Goal: Navigation & Orientation: Go to known website

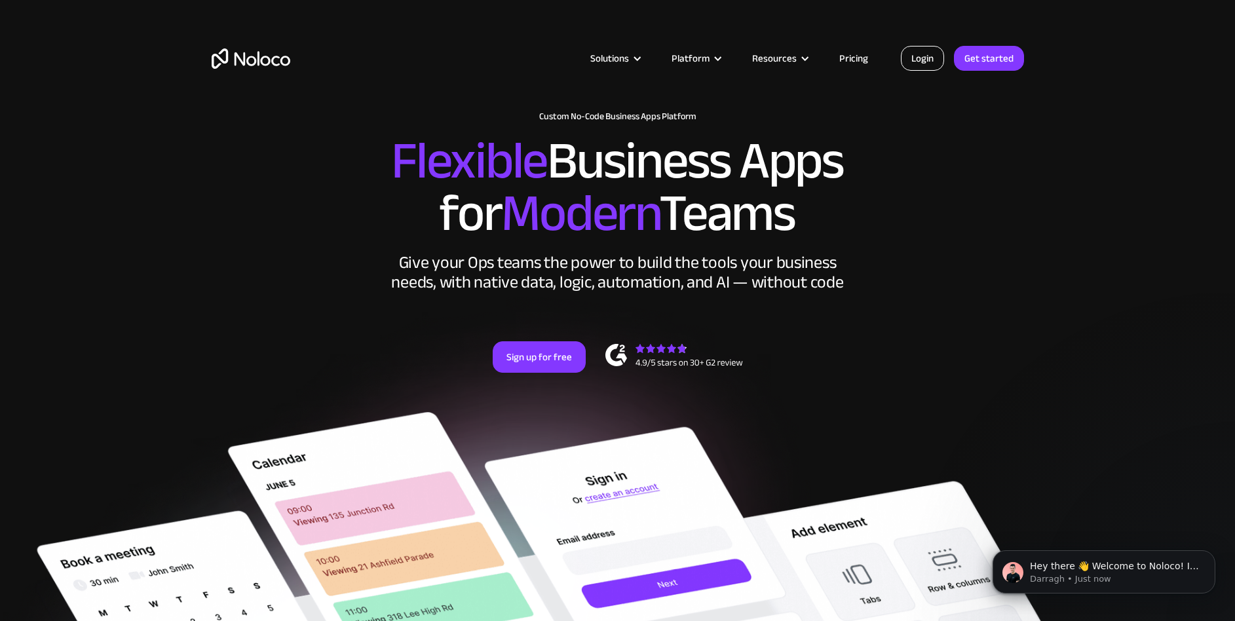
click at [928, 58] on link "Login" at bounding box center [922, 58] width 43 height 25
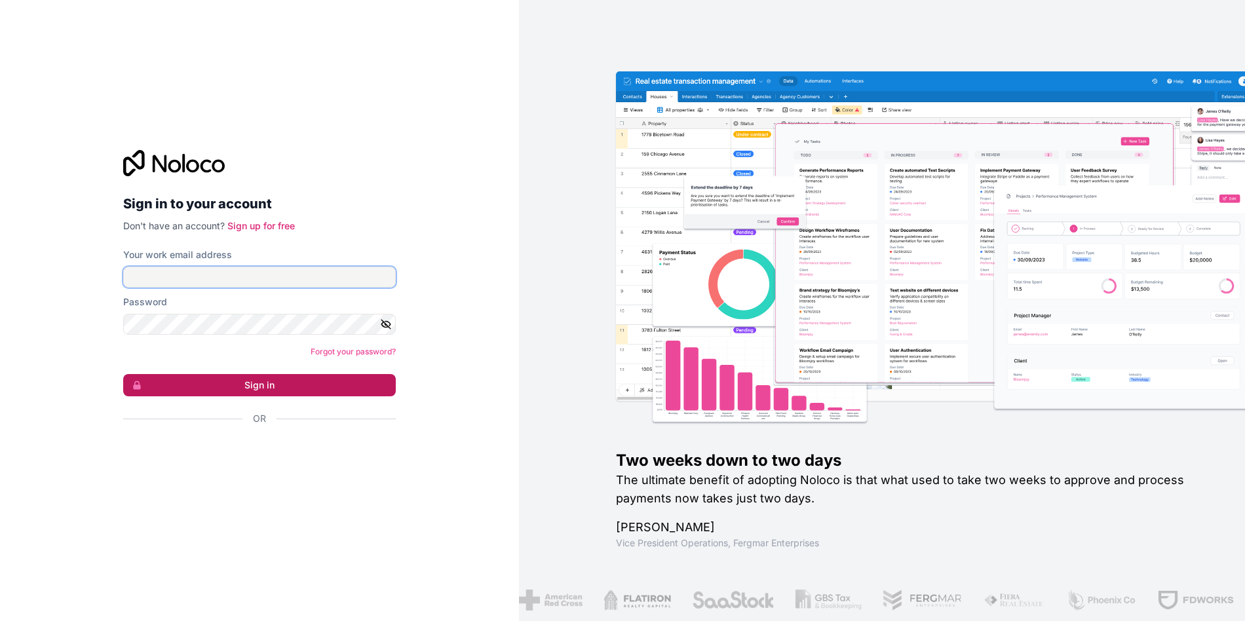
type input "pauguardiola@pauguardiola.com"
click at [188, 385] on button "Sign in" at bounding box center [259, 385] width 272 height 22
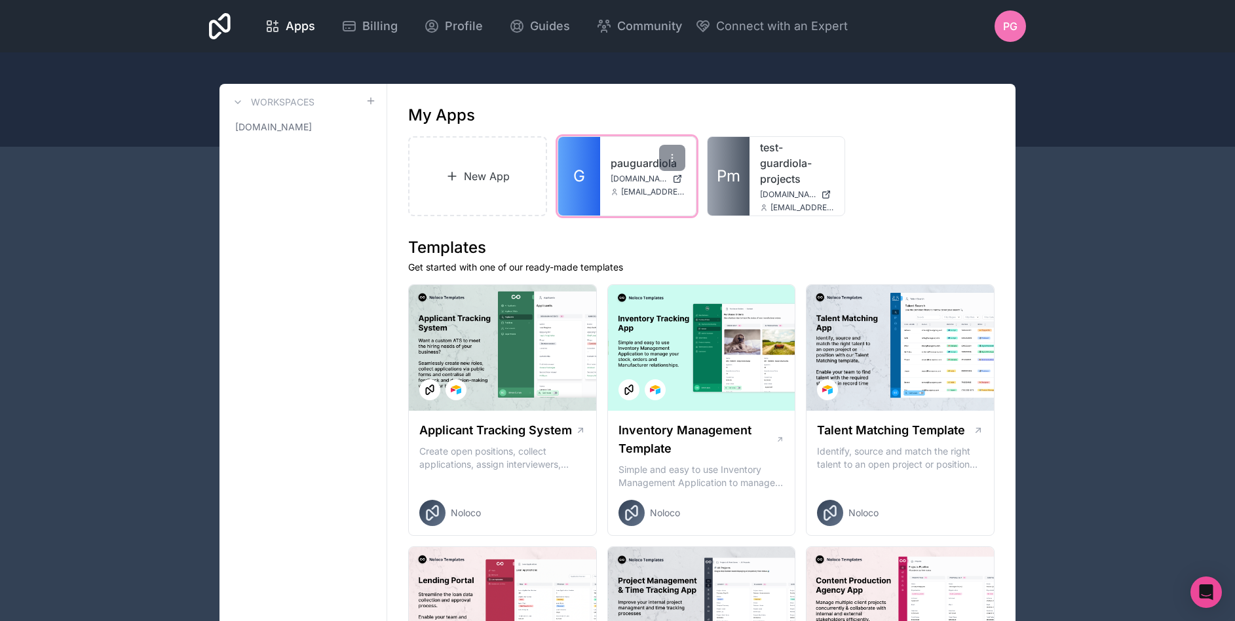
click at [629, 181] on span "pauguardiola.noloco.co" at bounding box center [638, 179] width 56 height 10
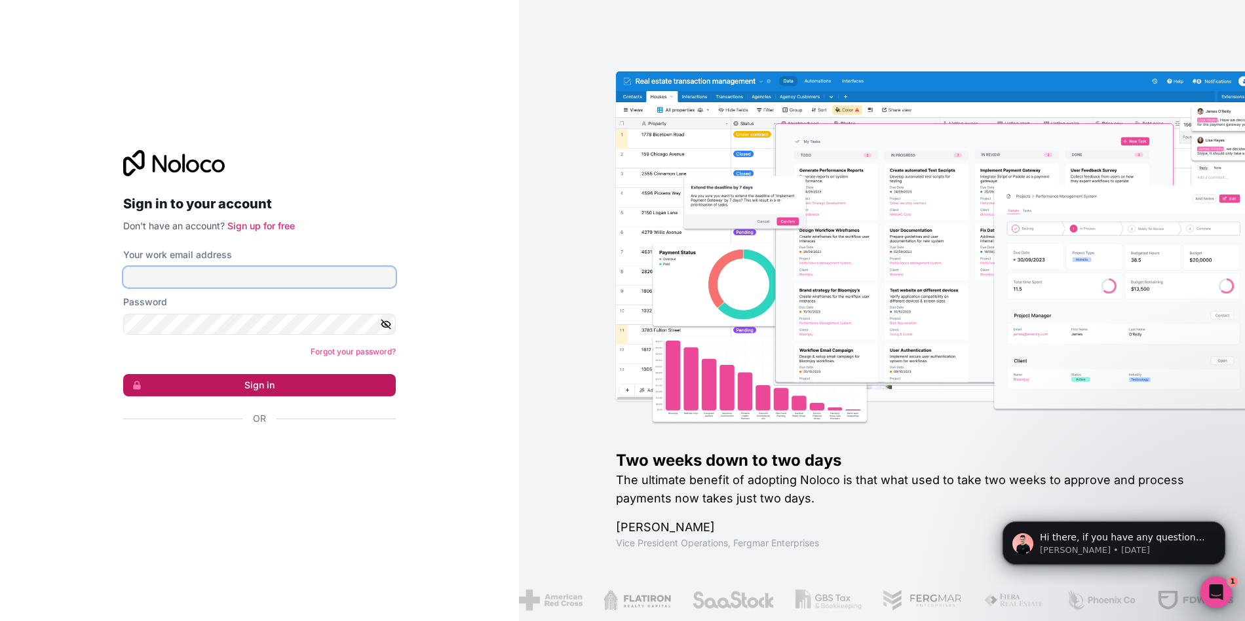
type input "pauguardiola@pauguardiola.com"
click at [319, 383] on button "Sign in" at bounding box center [259, 385] width 272 height 22
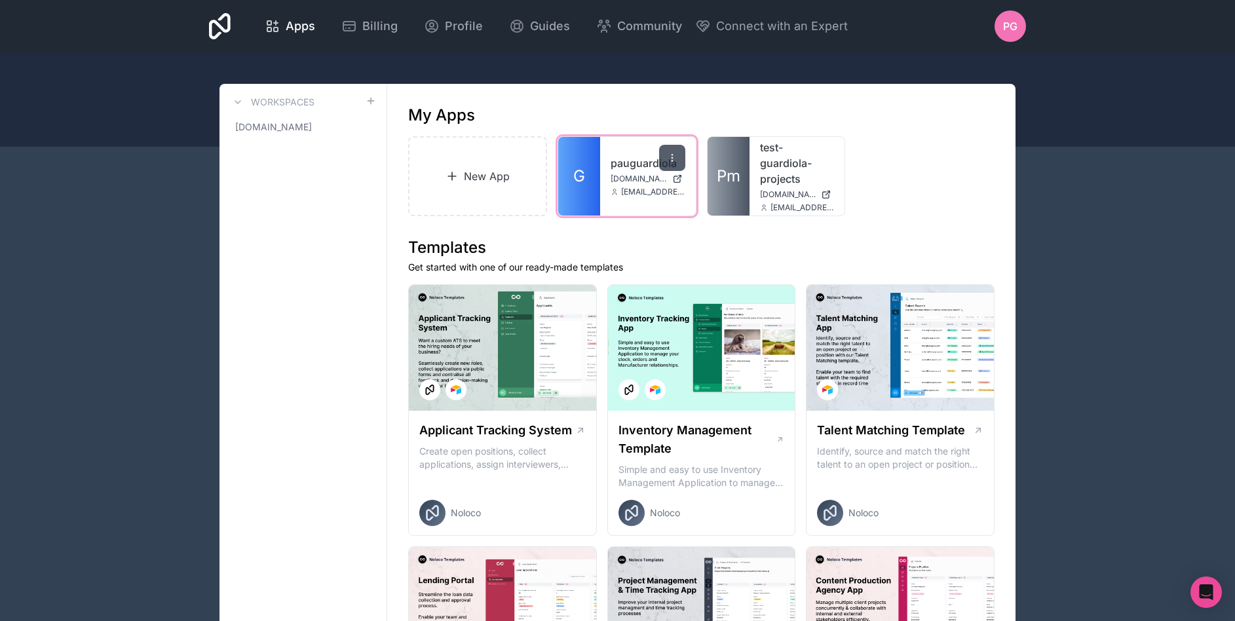
click at [671, 157] on icon at bounding box center [672, 158] width 10 height 10
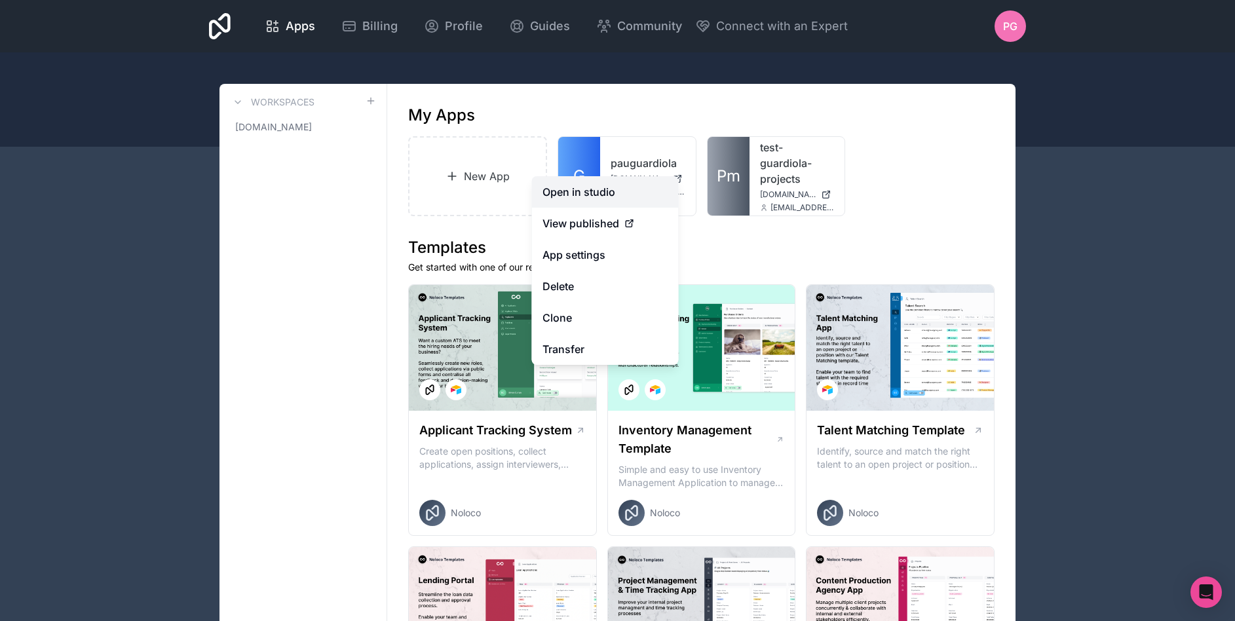
click at [572, 192] on link "Open in studio" at bounding box center [605, 191] width 147 height 31
